Goal: Answer question/provide support: Share knowledge or assist other users

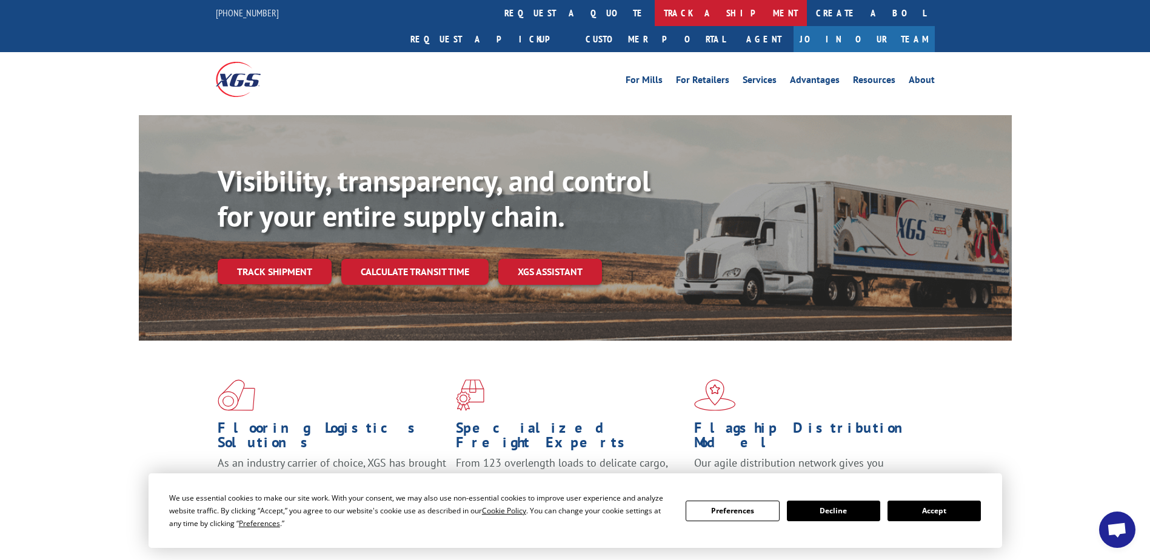
click at [654, 5] on link "track a shipment" at bounding box center [730, 13] width 152 height 26
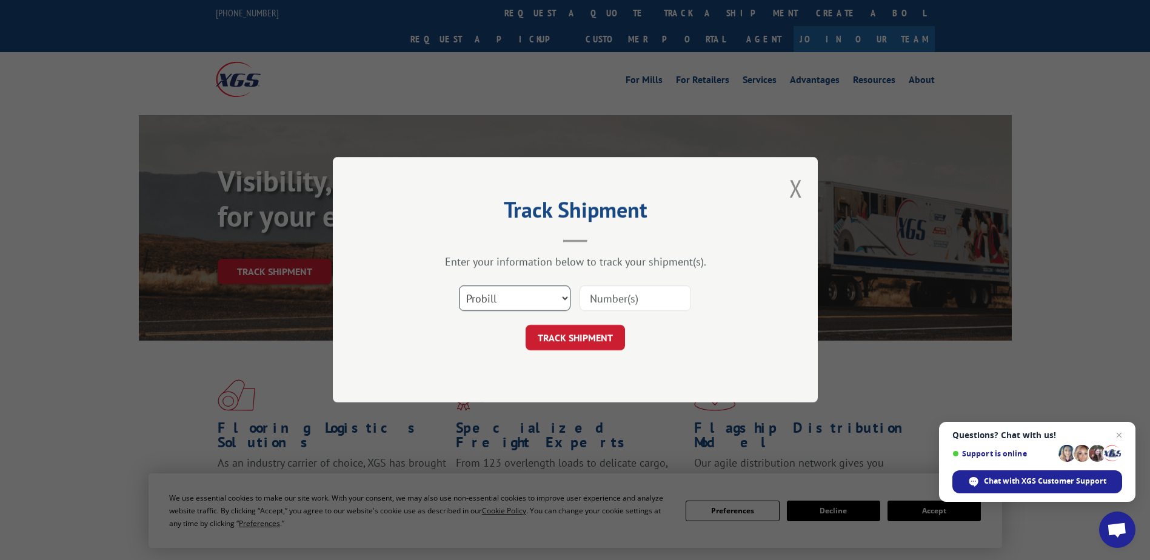
click at [495, 292] on select "Select category... Probill BOL PO" at bounding box center [515, 298] width 112 height 25
select select "bol"
click at [459, 286] on select "Select category... Probill BOL PO" at bounding box center [515, 298] width 112 height 25
click at [648, 301] on input at bounding box center [635, 298] width 112 height 25
paste input "5089039"
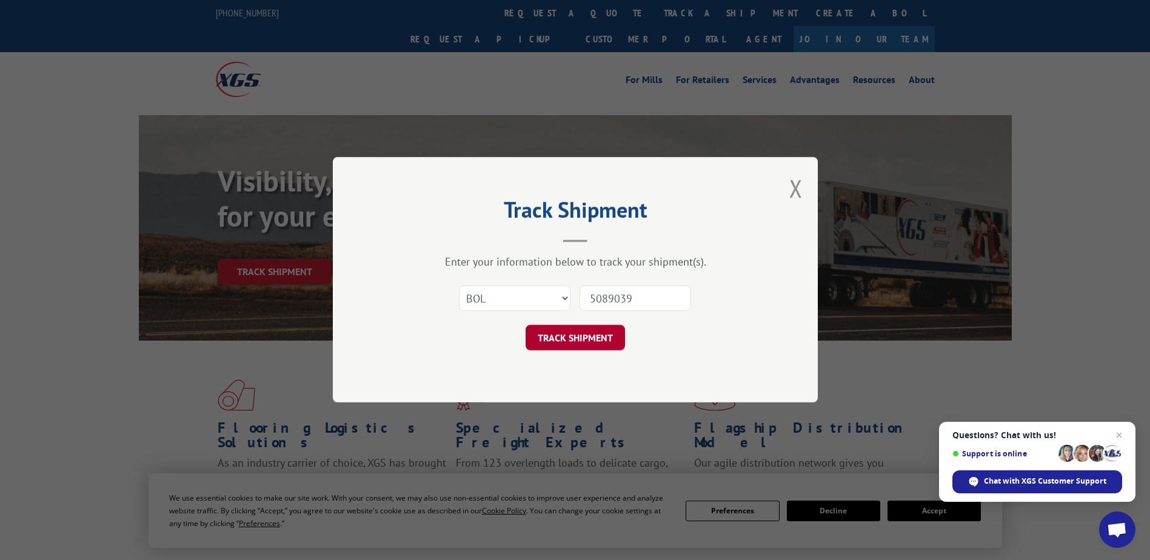
type input "5089039"
click at [559, 342] on button "TRACK SHIPMENT" at bounding box center [574, 337] width 99 height 25
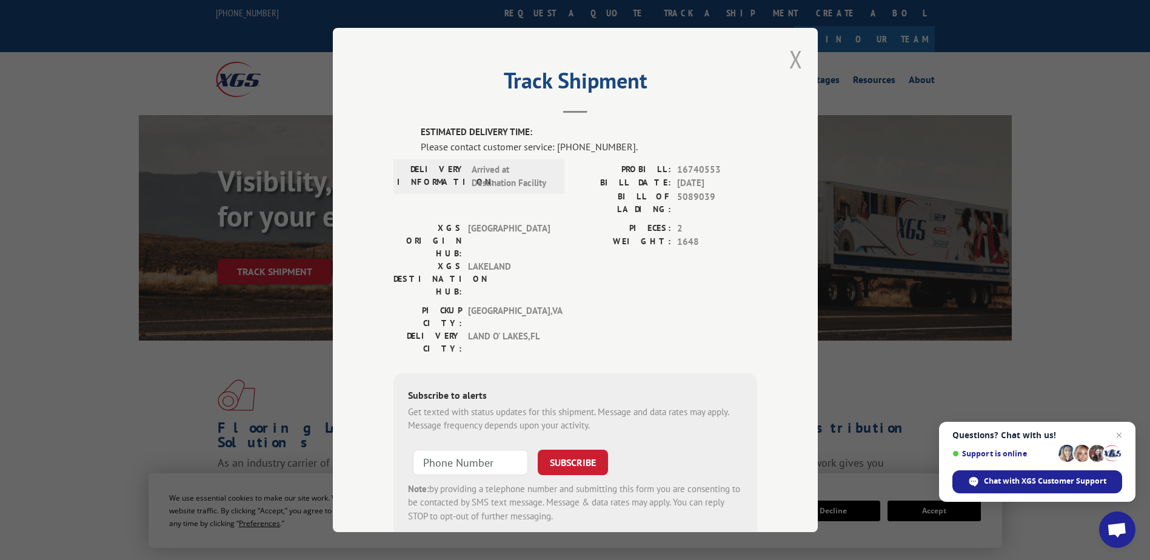
click at [789, 56] on button "Close modal" at bounding box center [795, 59] width 13 height 32
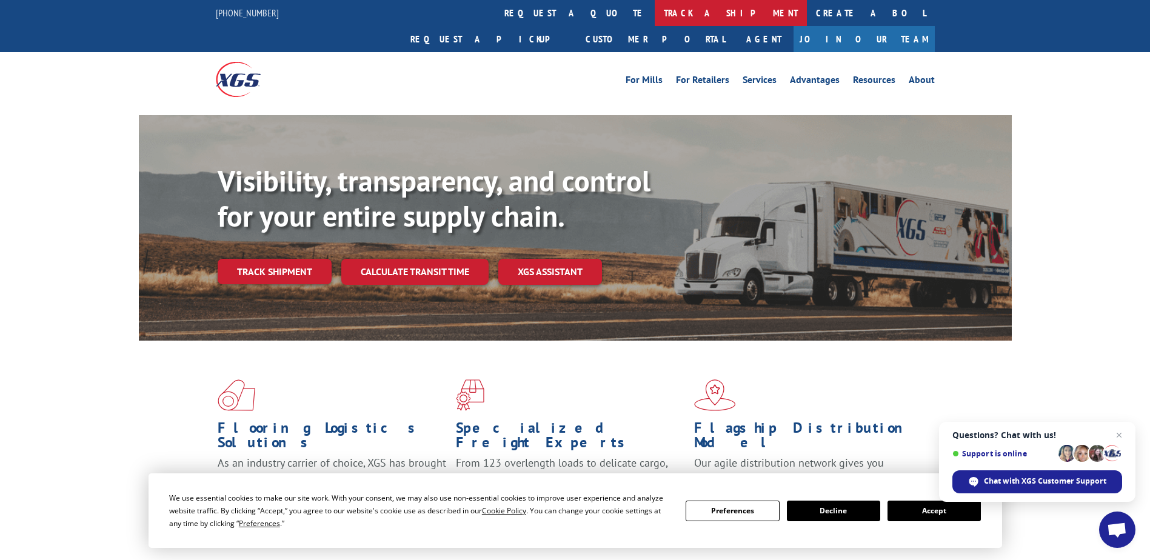
click at [654, 17] on link "track a shipment" at bounding box center [730, 13] width 152 height 26
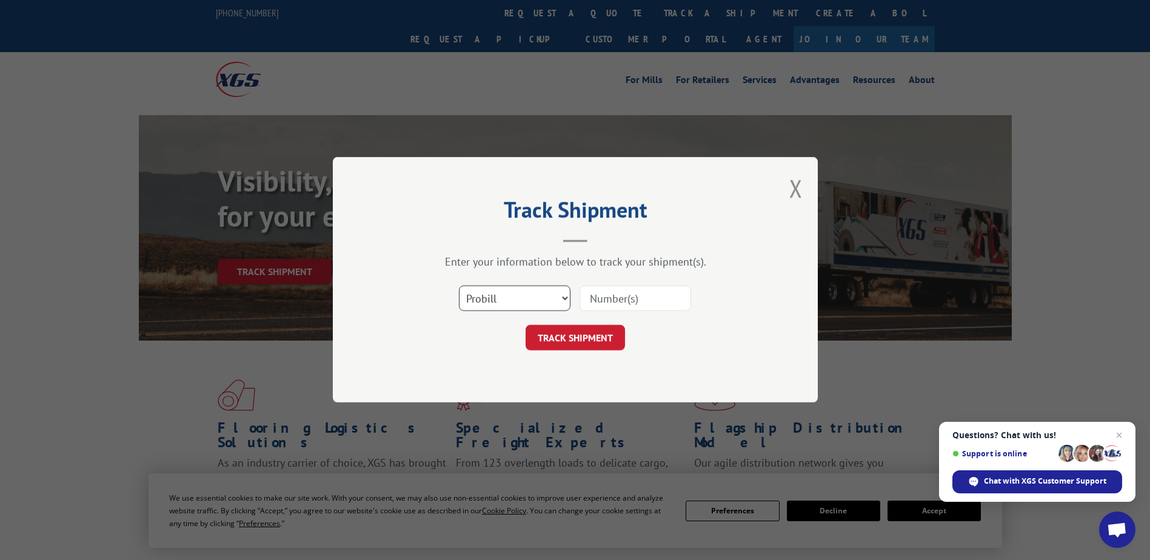
click at [535, 291] on select "Select category... Probill BOL PO" at bounding box center [515, 298] width 112 height 25
click at [459, 286] on select "Select category... Probill BOL PO" at bounding box center [515, 298] width 112 height 25
click at [632, 302] on input at bounding box center [635, 298] width 112 height 25
paste input "16740553"
type input "16740553"
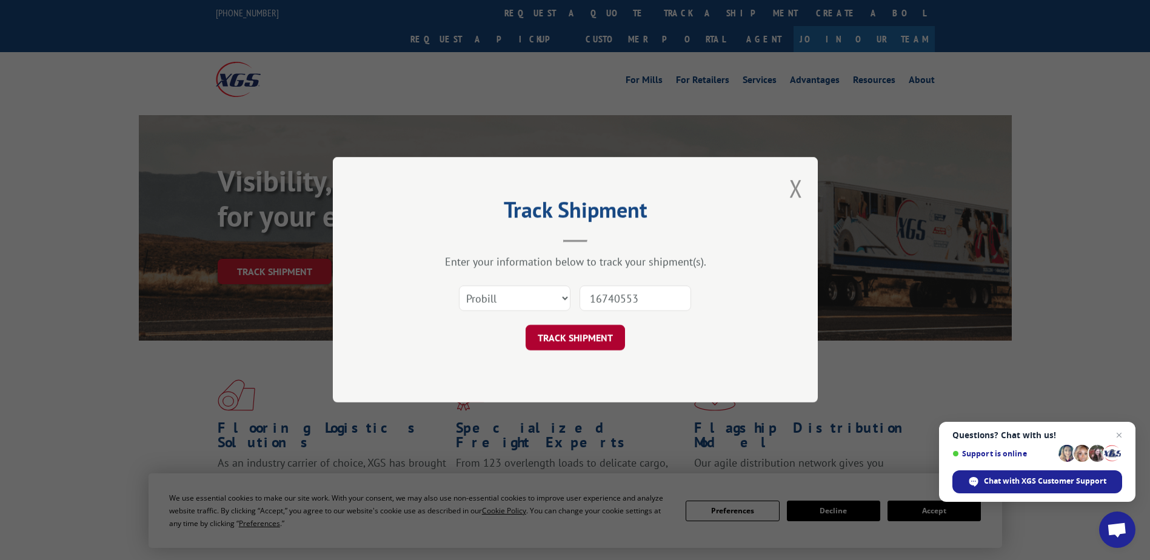
click at [553, 337] on button "TRACK SHIPMENT" at bounding box center [574, 337] width 99 height 25
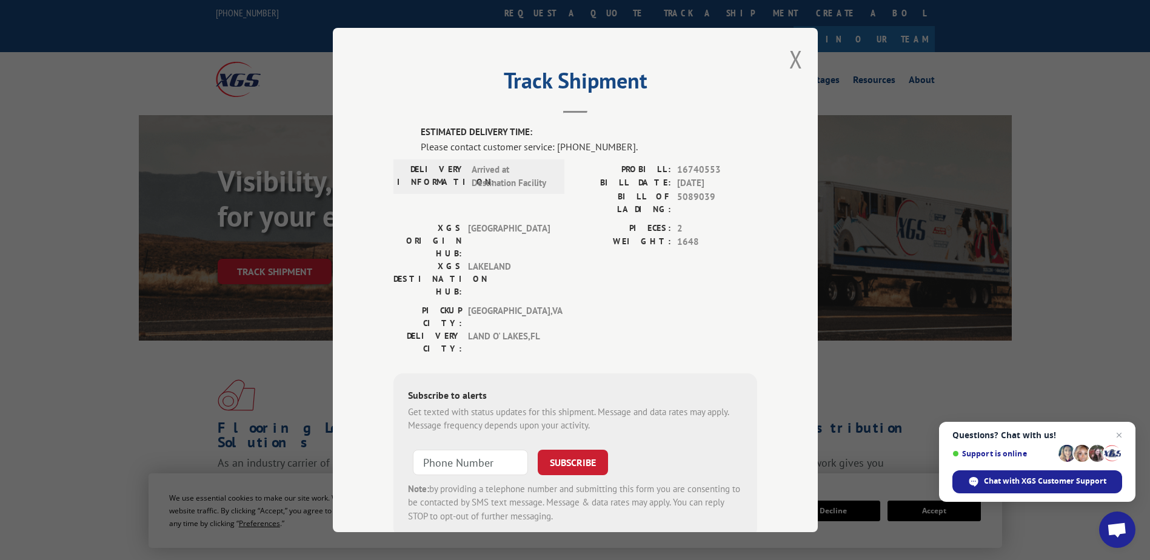
click at [798, 63] on div "Track Shipment ESTIMATED DELIVERY TIME: Please contact customer service: [PHONE…" at bounding box center [575, 280] width 485 height 504
click at [793, 55] on button "Close modal" at bounding box center [795, 59] width 13 height 32
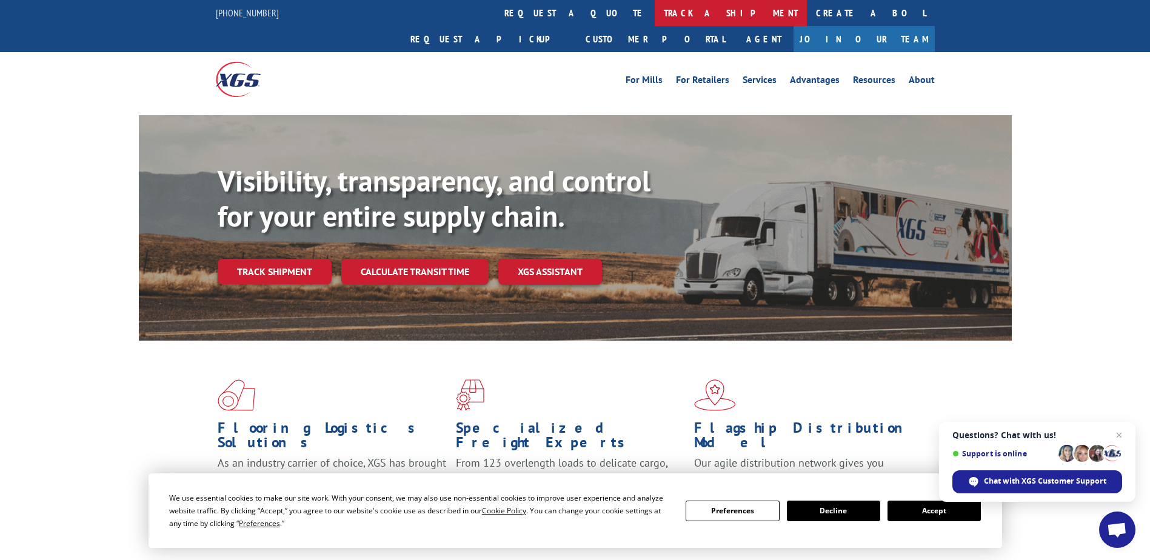
click at [654, 10] on link "track a shipment" at bounding box center [730, 13] width 152 height 26
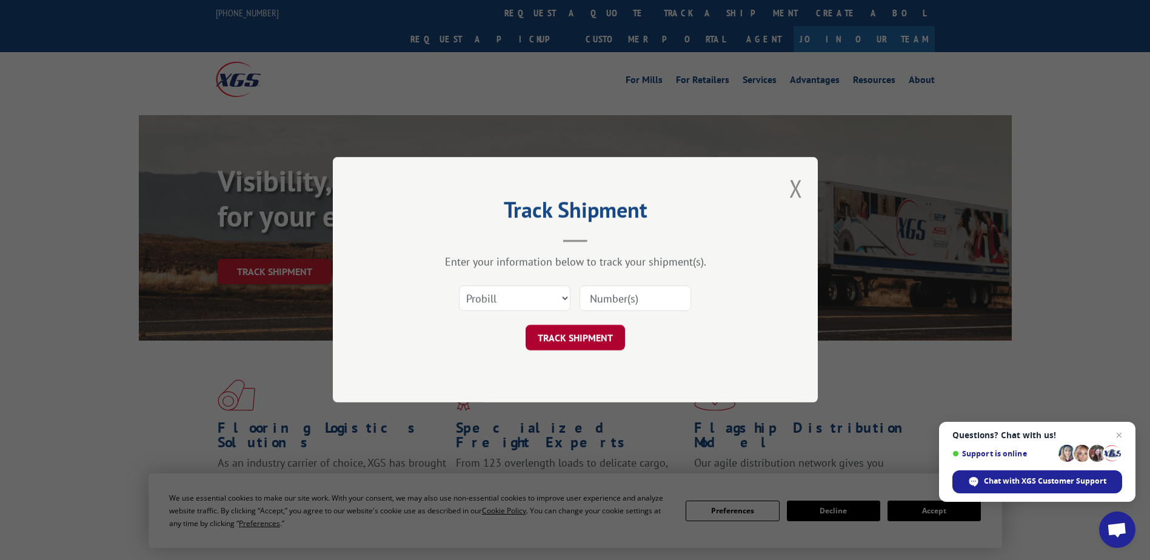
click at [582, 338] on button "TRACK SHIPMENT" at bounding box center [574, 337] width 99 height 25
click at [473, 288] on select "Select category... Probill BOL PO" at bounding box center [515, 298] width 112 height 25
select select "po"
click at [459, 286] on select "Select category... Probill BOL PO" at bounding box center [515, 298] width 112 height 25
click at [620, 293] on input at bounding box center [635, 298] width 112 height 25
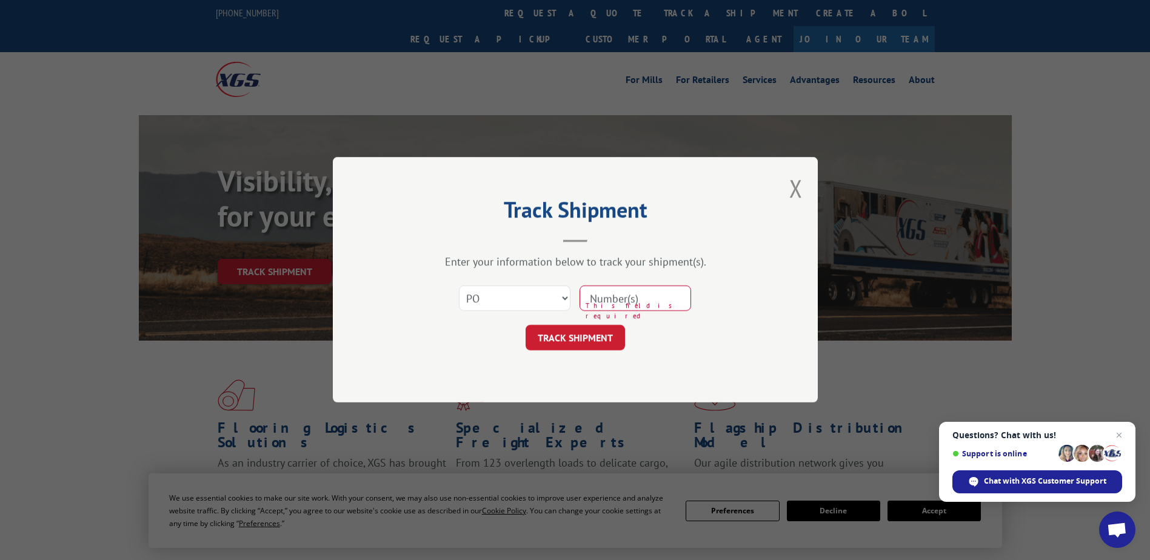
paste input "16740553"
type input "16740553"
click at [584, 335] on button "TRACK SHIPMENT" at bounding box center [574, 337] width 99 height 25
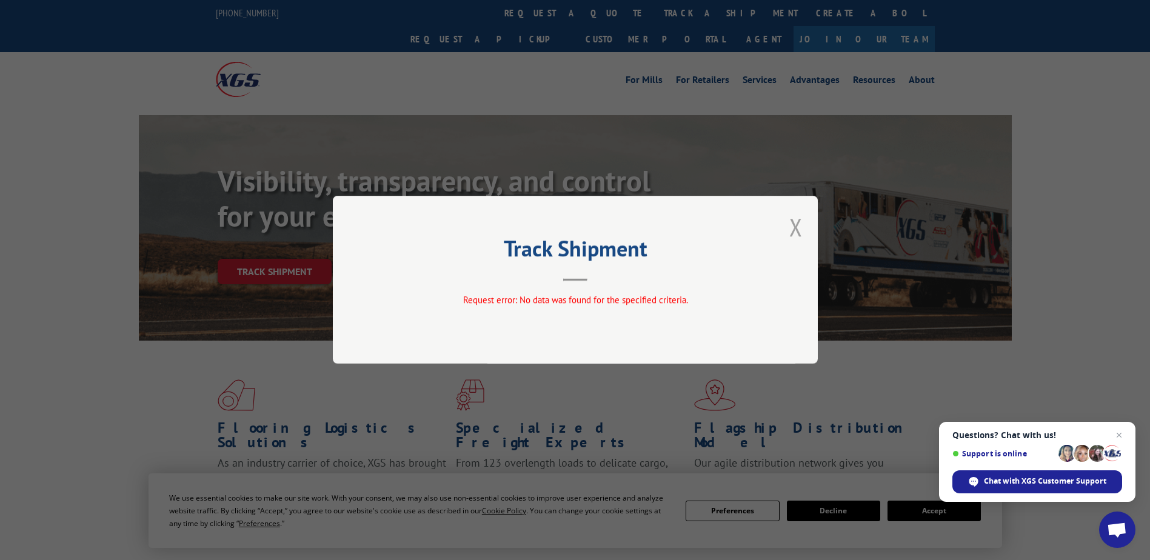
click at [794, 223] on button "Close modal" at bounding box center [795, 227] width 13 height 32
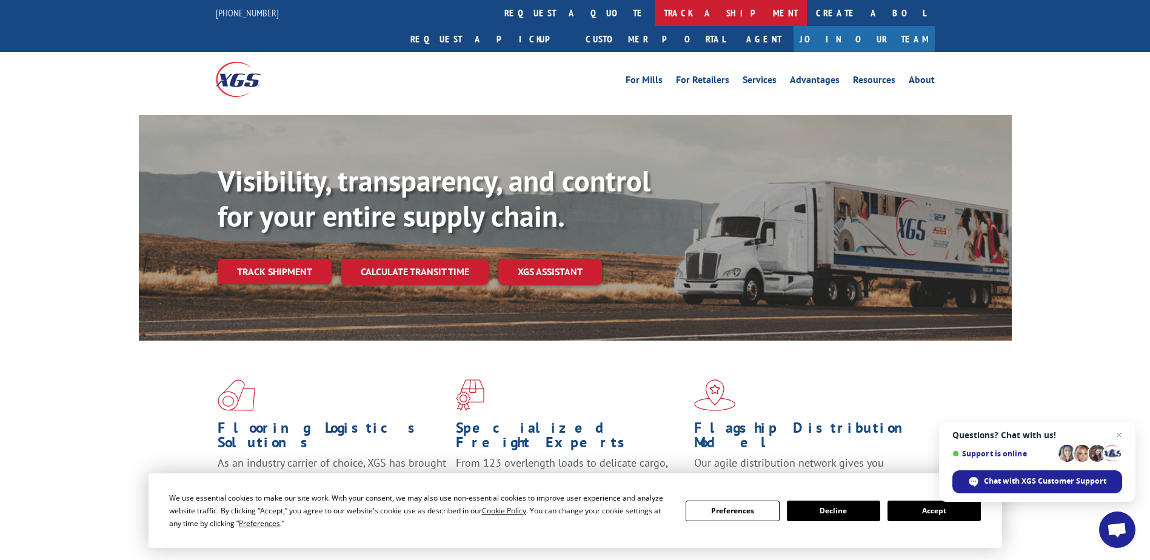
click at [654, 5] on link "track a shipment" at bounding box center [730, 13] width 152 height 26
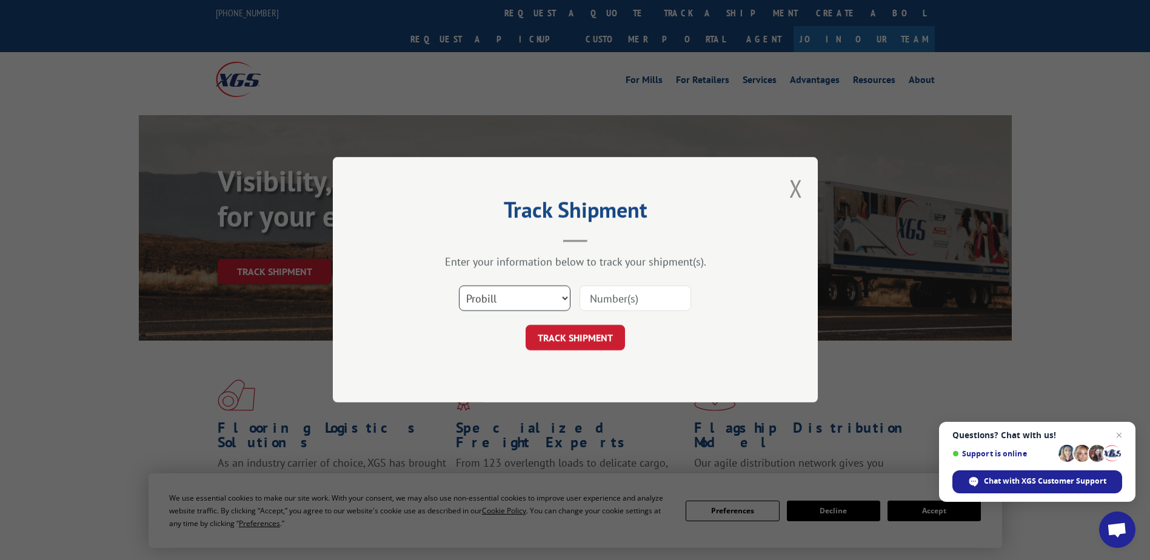
click at [526, 298] on select "Select category... Probill BOL PO" at bounding box center [515, 298] width 112 height 25
select select "bol"
click at [459, 286] on select "Select category... Probill BOL PO" at bounding box center [515, 298] width 112 height 25
click at [604, 302] on input at bounding box center [635, 298] width 112 height 25
paste input "5089039"
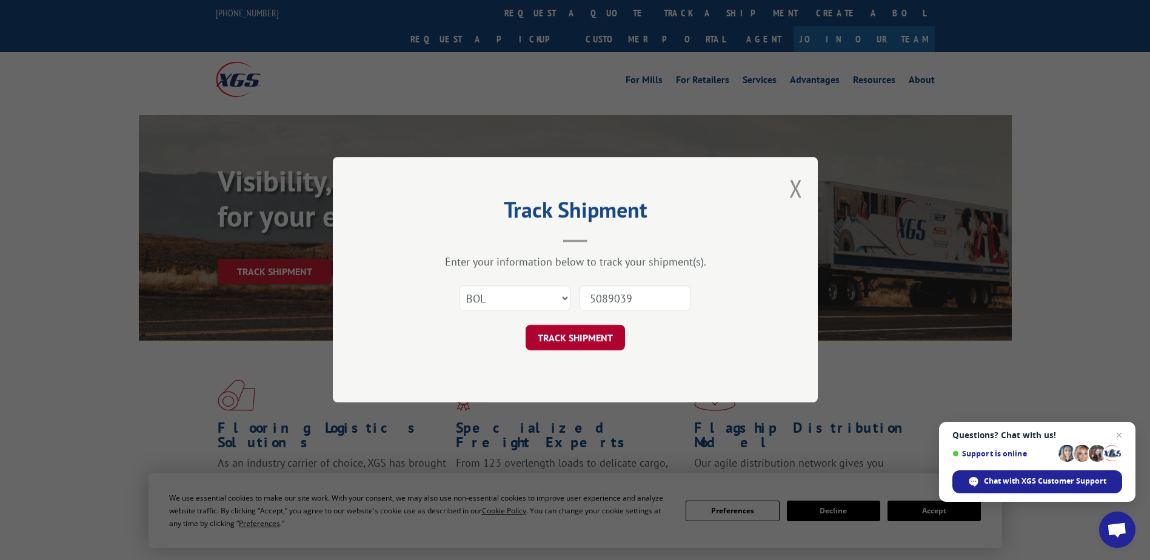
type input "5089039"
click at [596, 328] on button "TRACK SHIPMENT" at bounding box center [574, 337] width 99 height 25
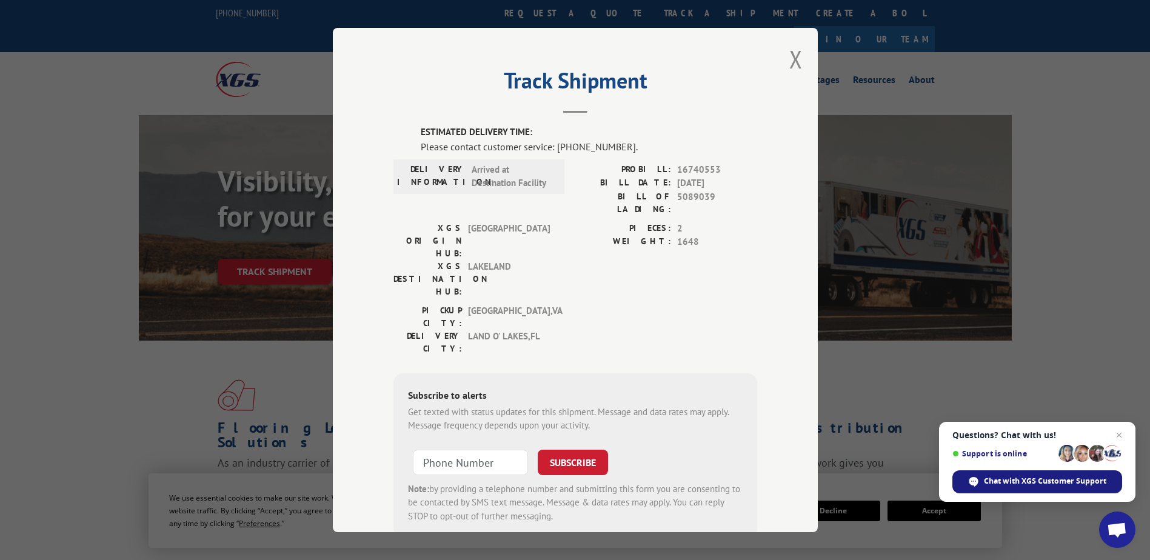
click at [1034, 479] on span "Chat with XGS Customer Support" at bounding box center [1045, 481] width 122 height 11
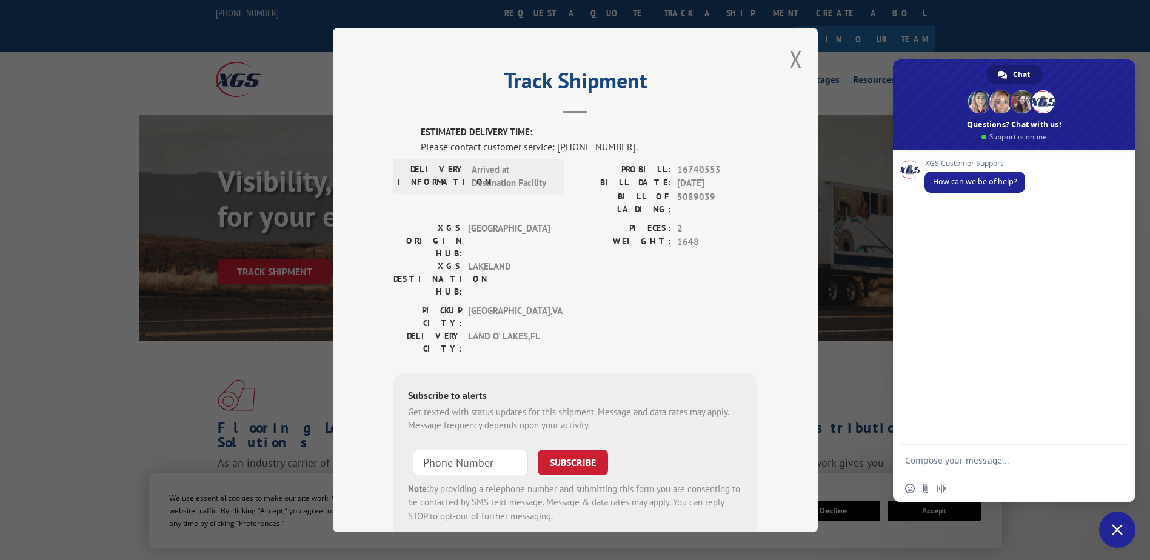
click at [1000, 461] on textarea "Compose your message..." at bounding box center [1002, 460] width 194 height 30
type textarea "hi! looking to get eta on a shipment"
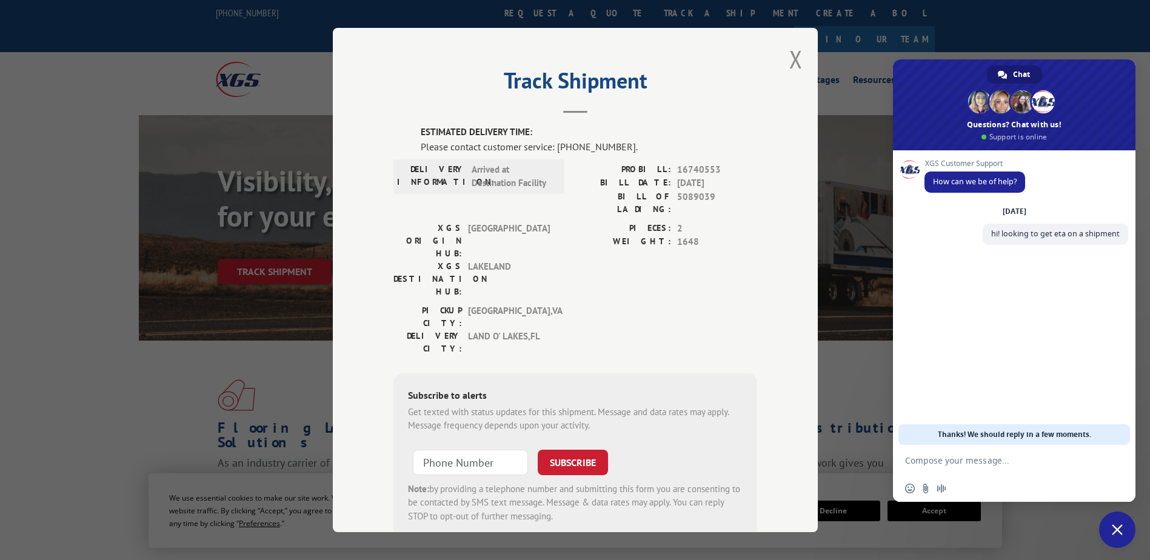
click at [917, 458] on textarea "Compose your message..." at bounding box center [1002, 460] width 194 height 30
paste textarea "BOL: 5089039"
type textarea "BOL: 5089039"
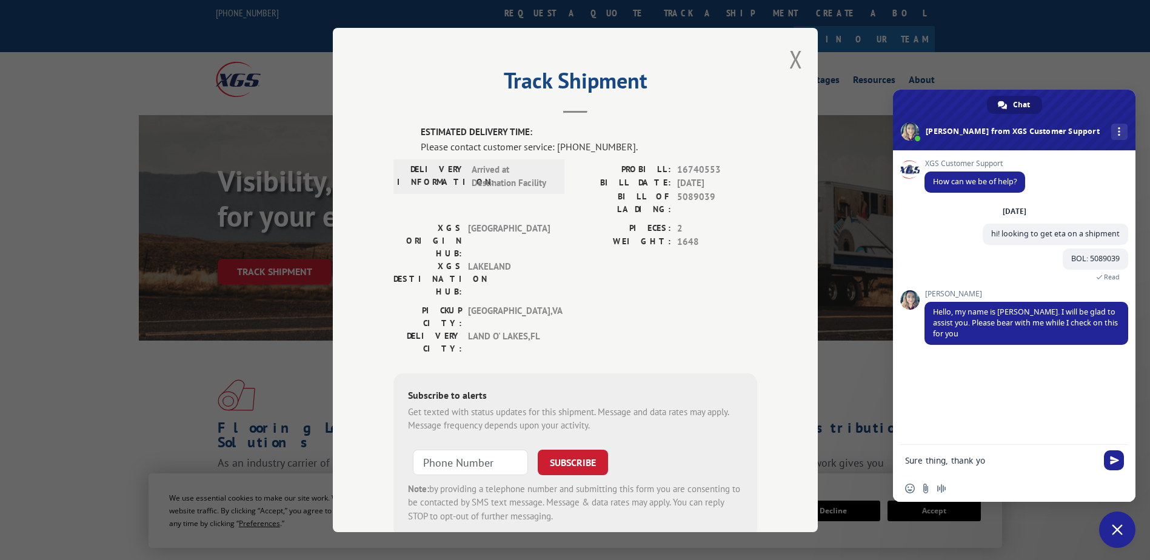
type textarea "Sure thing, thank you"
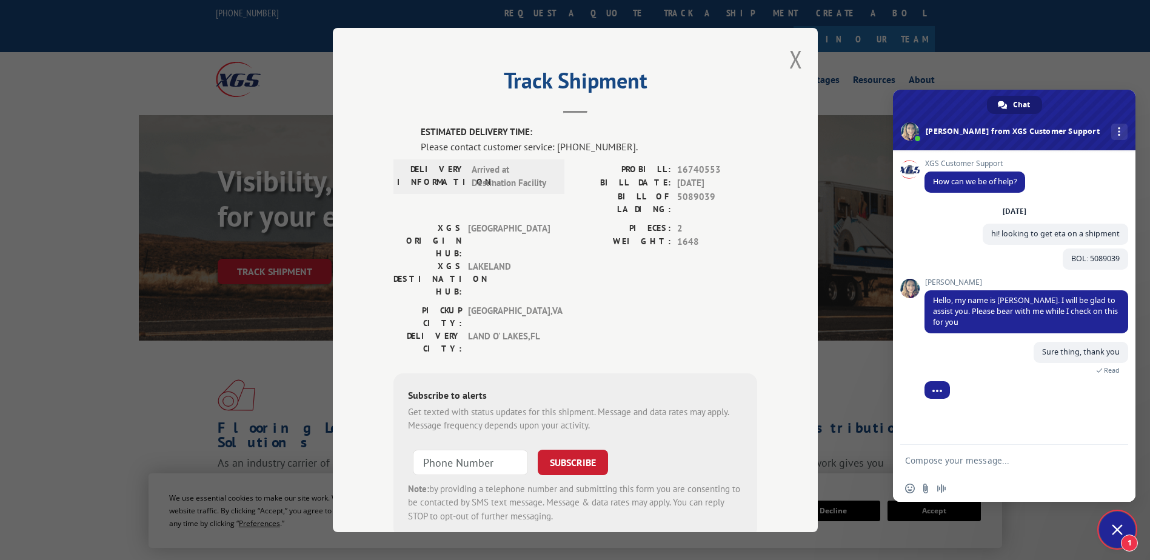
scroll to position [50, 0]
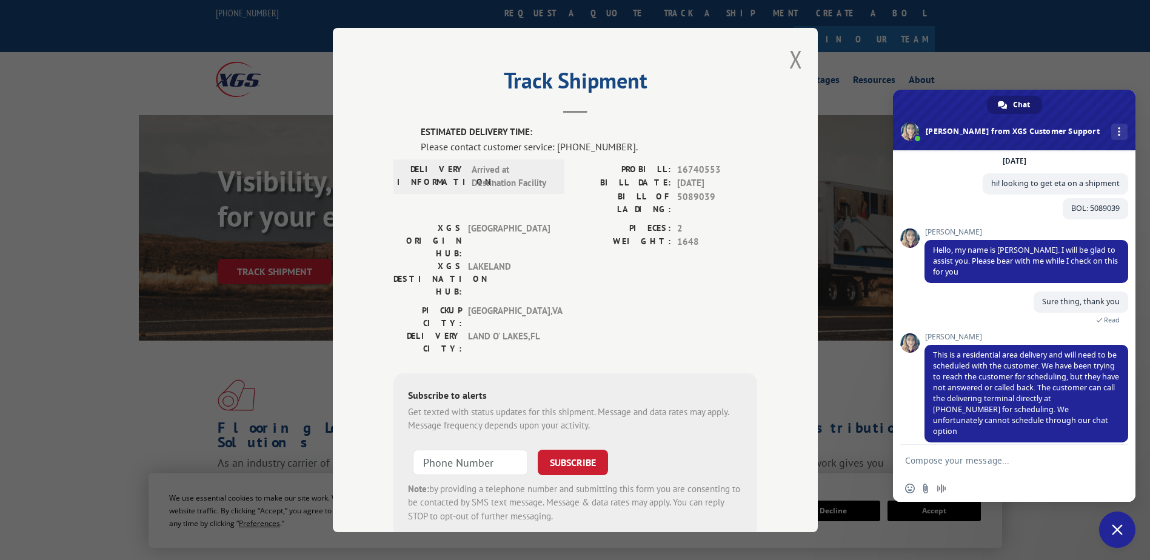
click at [988, 461] on textarea "Compose your message..." at bounding box center [1002, 460] width 194 height 30
type textarea "Got it. I will let the client know. Thank you!"
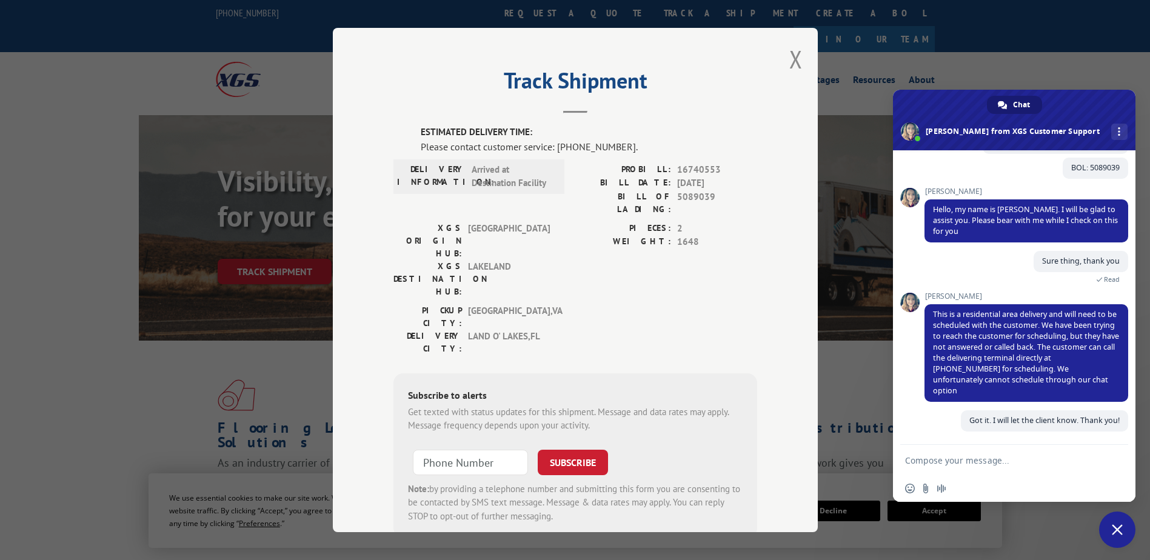
scroll to position [80, 0]
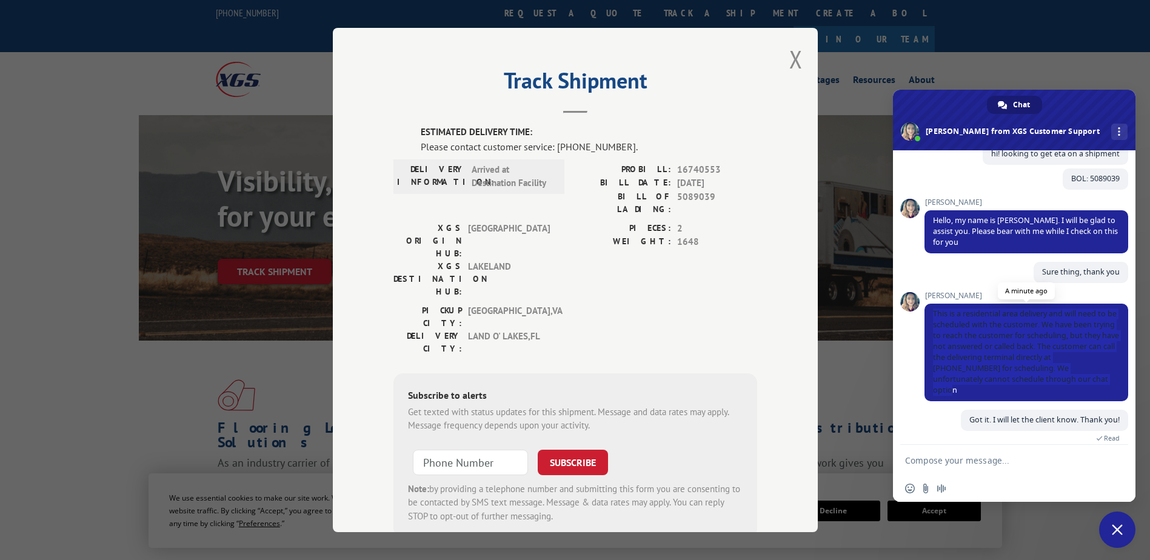
drag, startPoint x: 934, startPoint y: 314, endPoint x: 1101, endPoint y: 382, distance: 180.5
click at [1101, 382] on span "This is a residential area delivery and will need to be scheduled with the cust…" at bounding box center [1026, 353] width 204 height 98
drag, startPoint x: 1101, startPoint y: 382, endPoint x: 1030, endPoint y: 361, distance: 74.4
copy span "This is a residential area delivery and will need to be scheduled with the cust…"
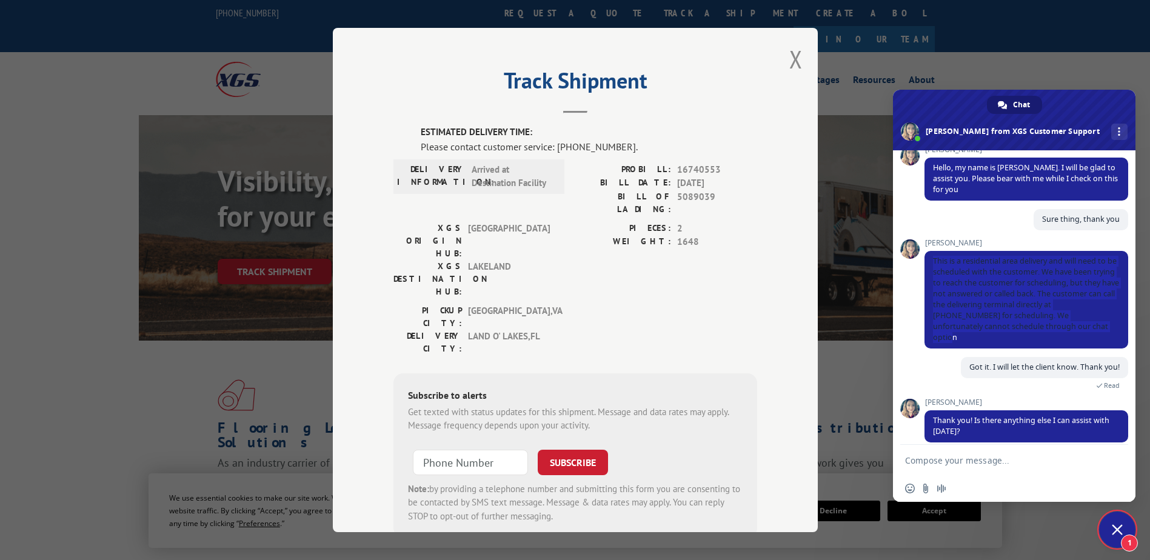
scroll to position [157, 0]
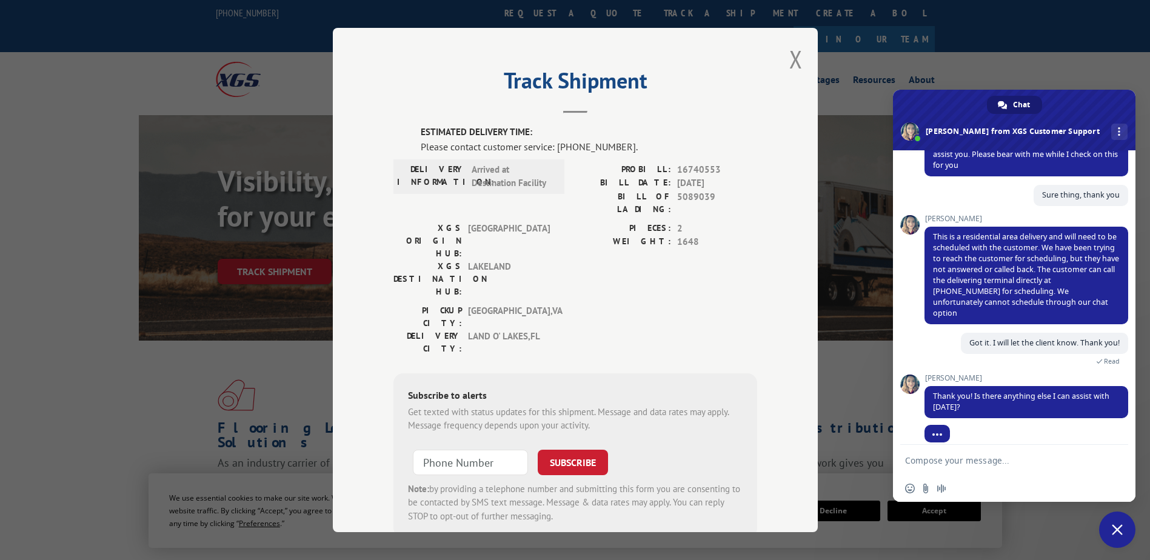
click at [1004, 459] on textarea "Compose your message..." at bounding box center [1002, 460] width 194 height 30
type textarea "no, that woud be all. Thank you"
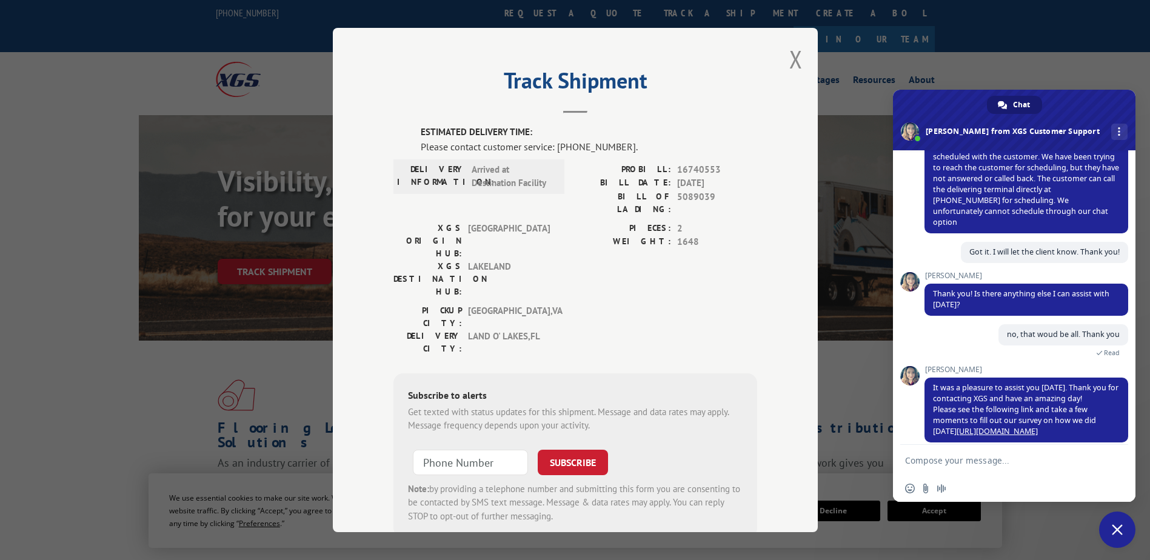
scroll to position [175, 0]
